Goal: Find specific page/section: Find specific page/section

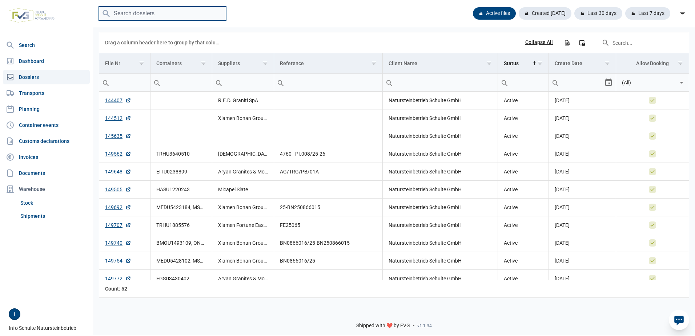
click at [157, 15] on input "search" at bounding box center [162, 14] width 127 height 14
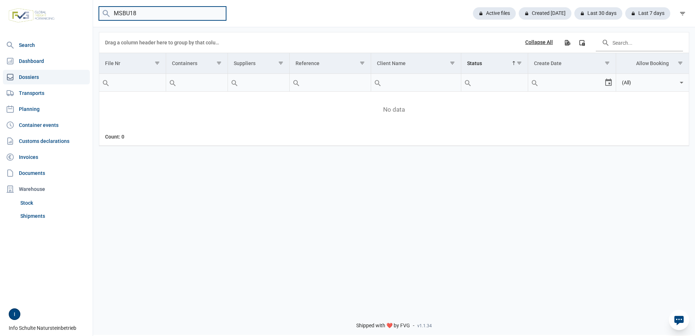
click at [124, 12] on input "MSBU18" at bounding box center [162, 14] width 127 height 14
type input "MSDU18"
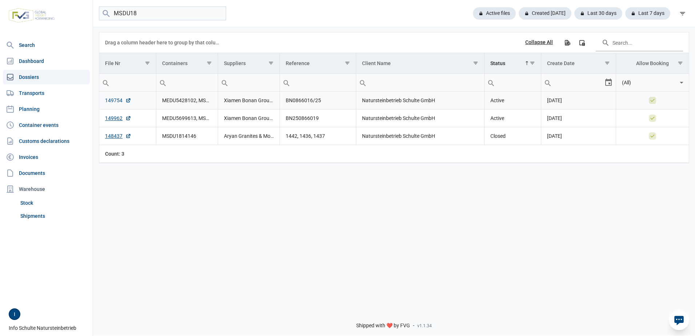
click at [112, 101] on link "149754" at bounding box center [118, 100] width 26 height 7
